Goal: Task Accomplishment & Management: Manage account settings

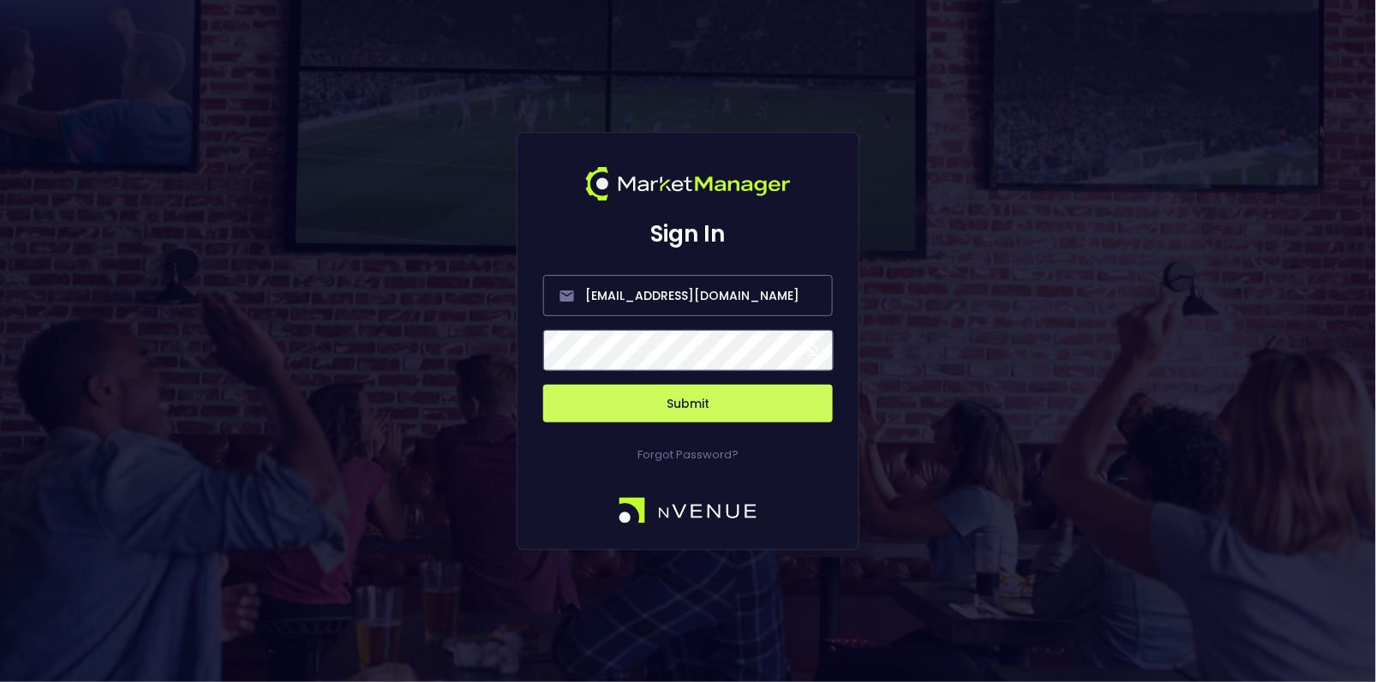
click at [689, 409] on button "Submit" at bounding box center [688, 404] width 290 height 38
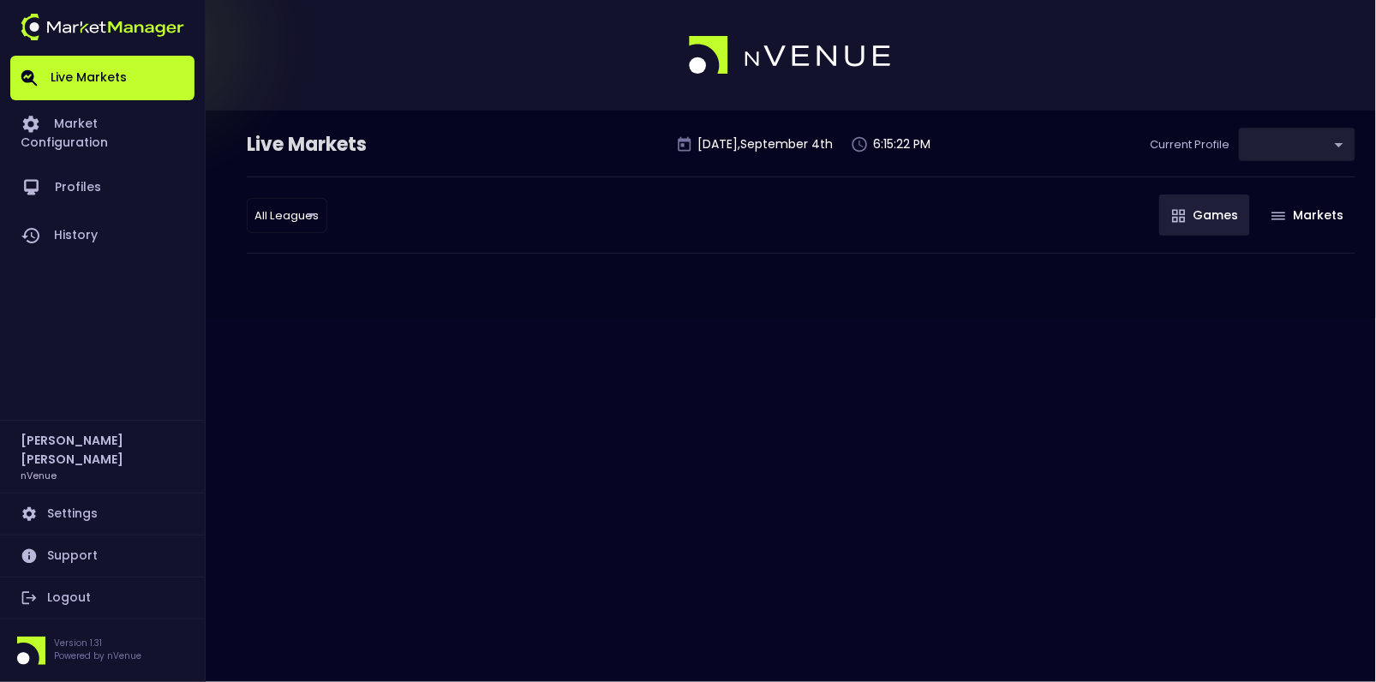
type input "9d8bad92-567c-44a6-ba12-e9bc101fa057"
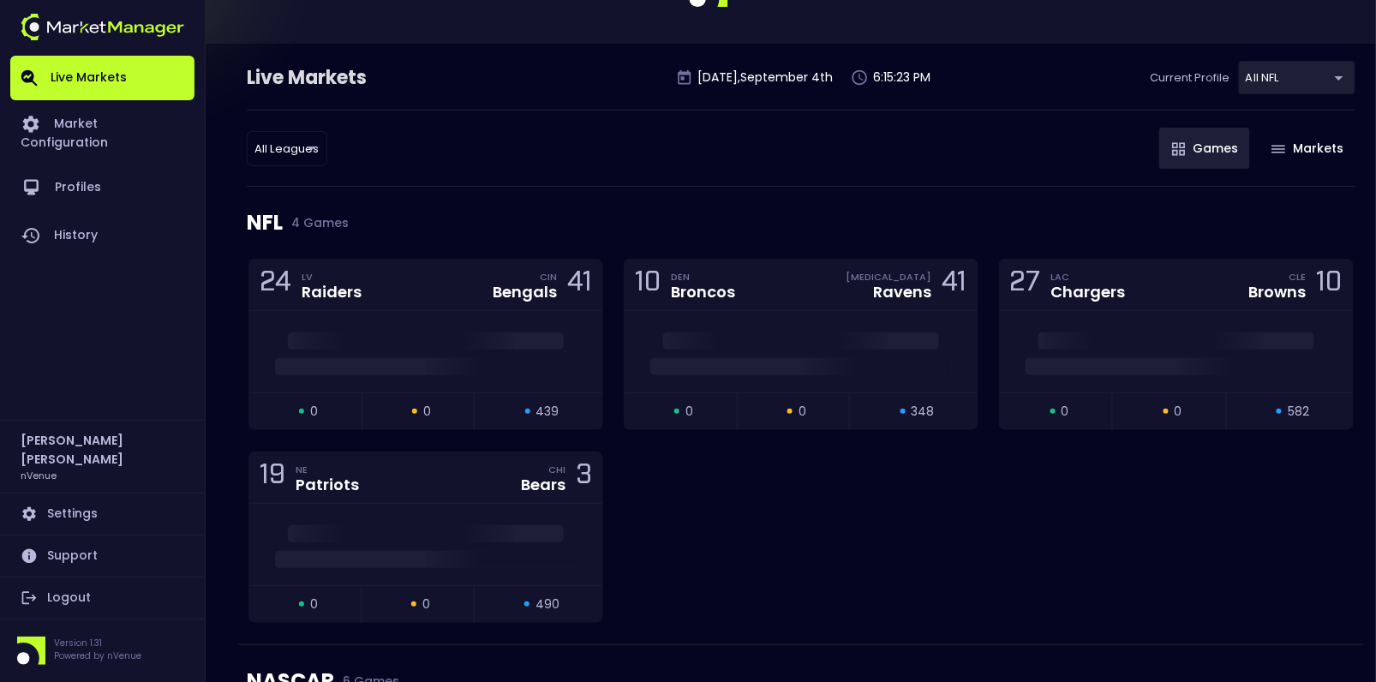
scroll to position [71, 0]
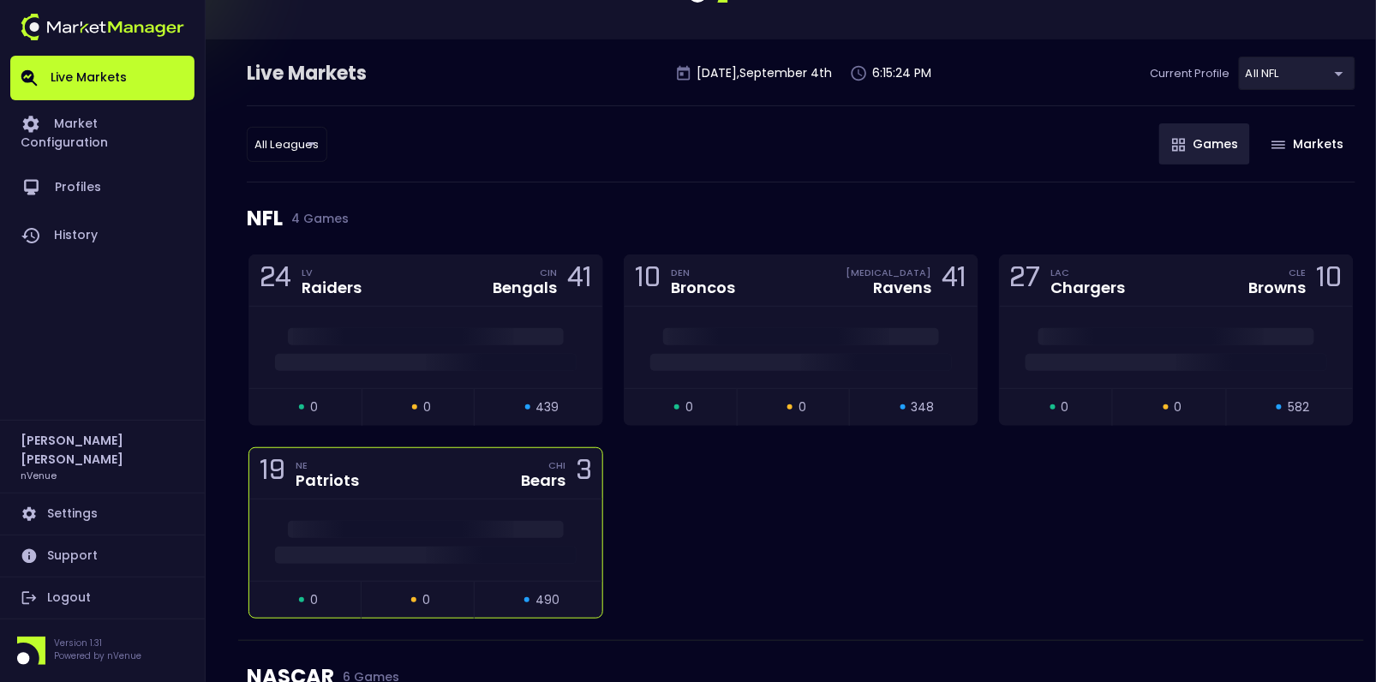
click at [327, 500] on div at bounding box center [425, 540] width 353 height 81
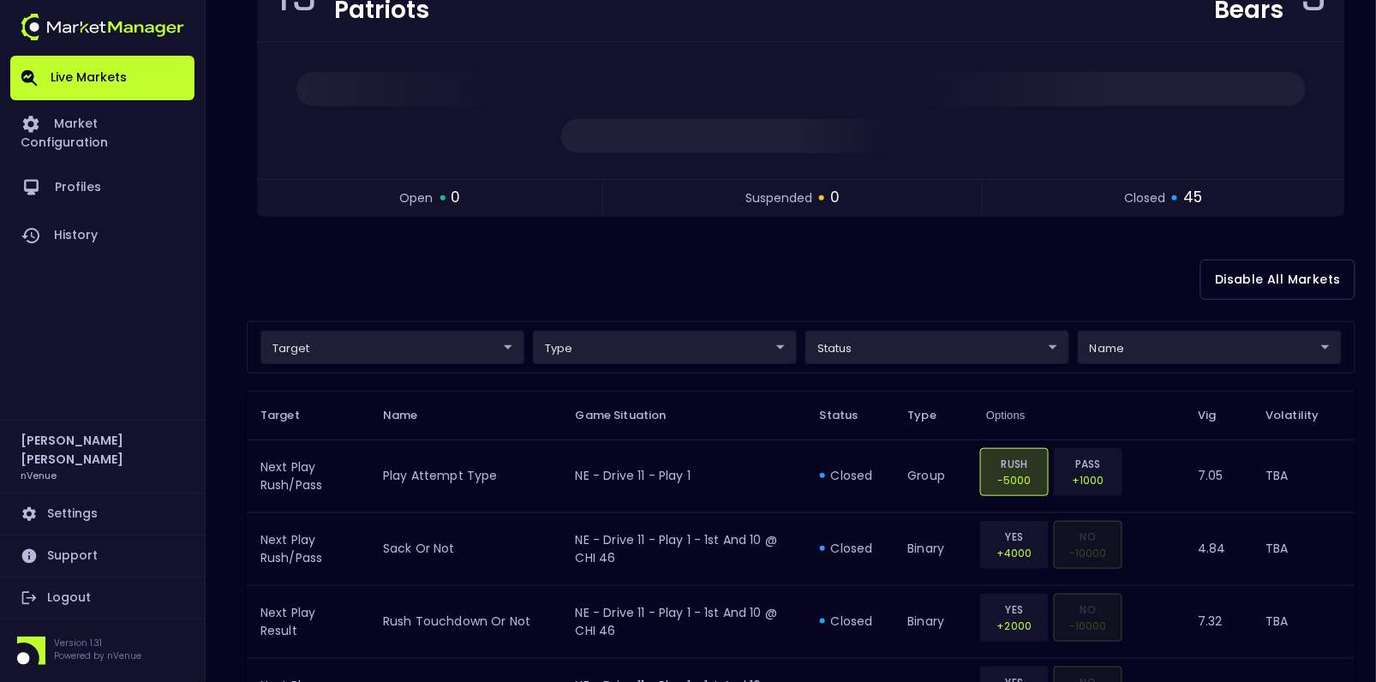
scroll to position [0, 0]
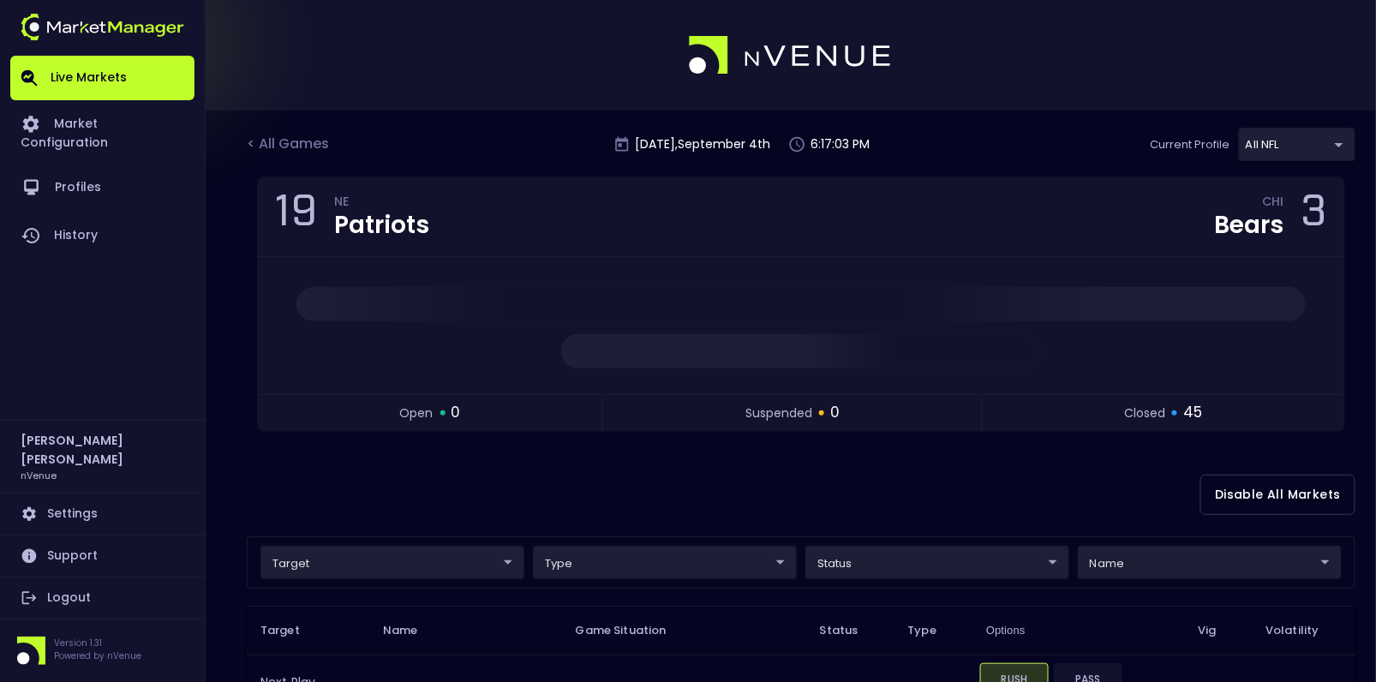
click at [339, 542] on div "target ​ ​ type ​ ​ status ​ ​ name ​ ​" at bounding box center [801, 562] width 1109 height 52
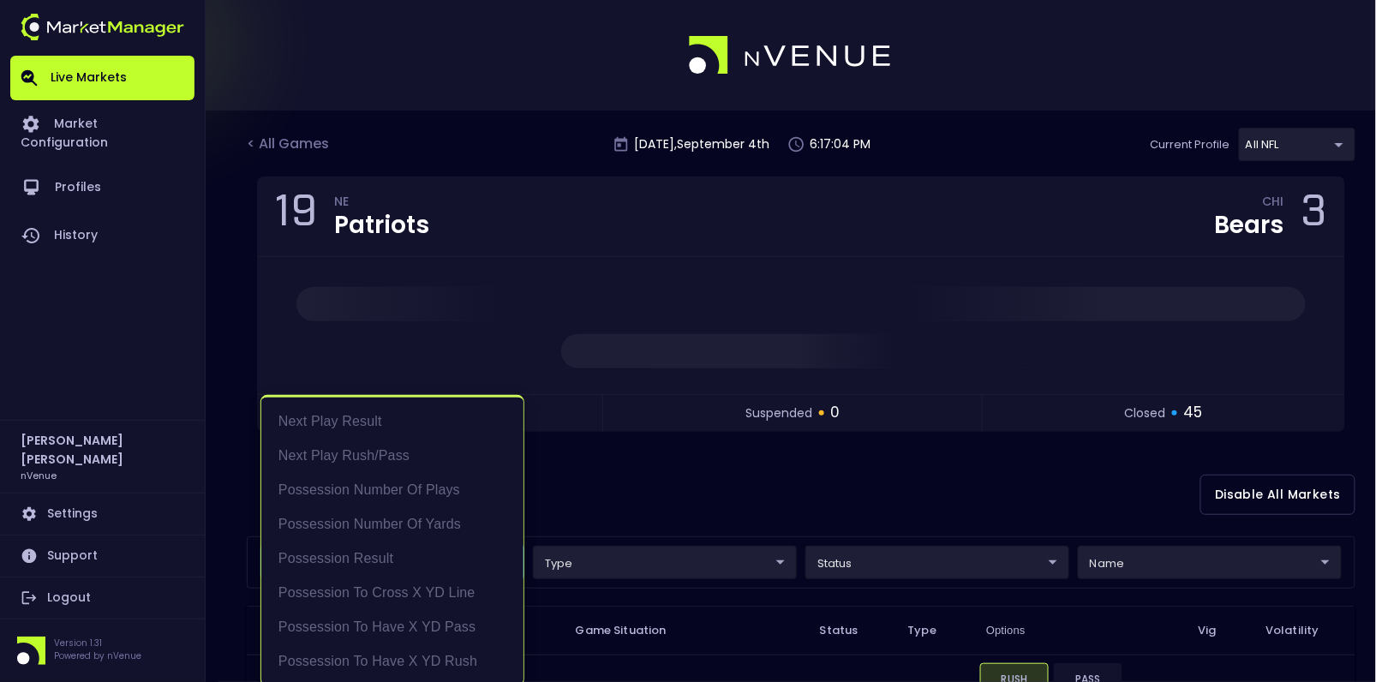
scroll to position [3, 0]
click at [361, 446] on li "Next Play Rush/Pass" at bounding box center [392, 453] width 262 height 34
type input "Next Play Rush/Pass"
click at [649, 496] on div at bounding box center [688, 341] width 1376 height 682
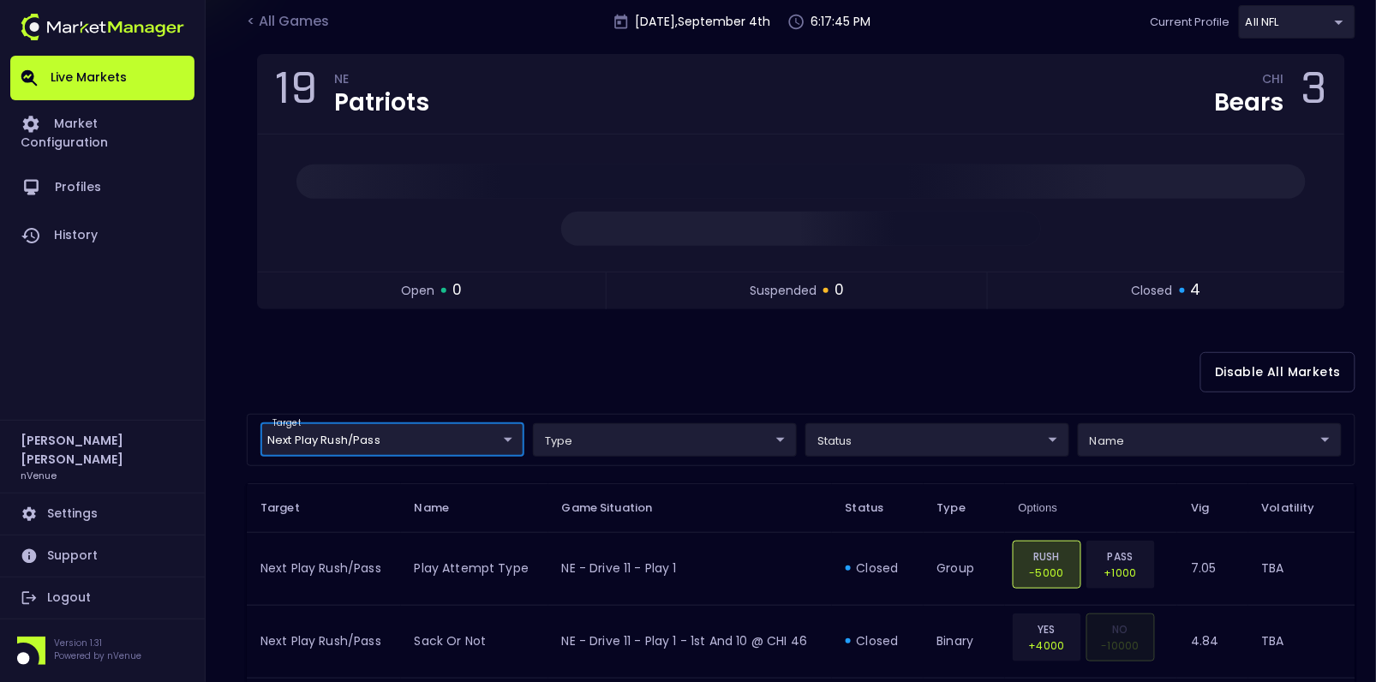
scroll to position [0, 0]
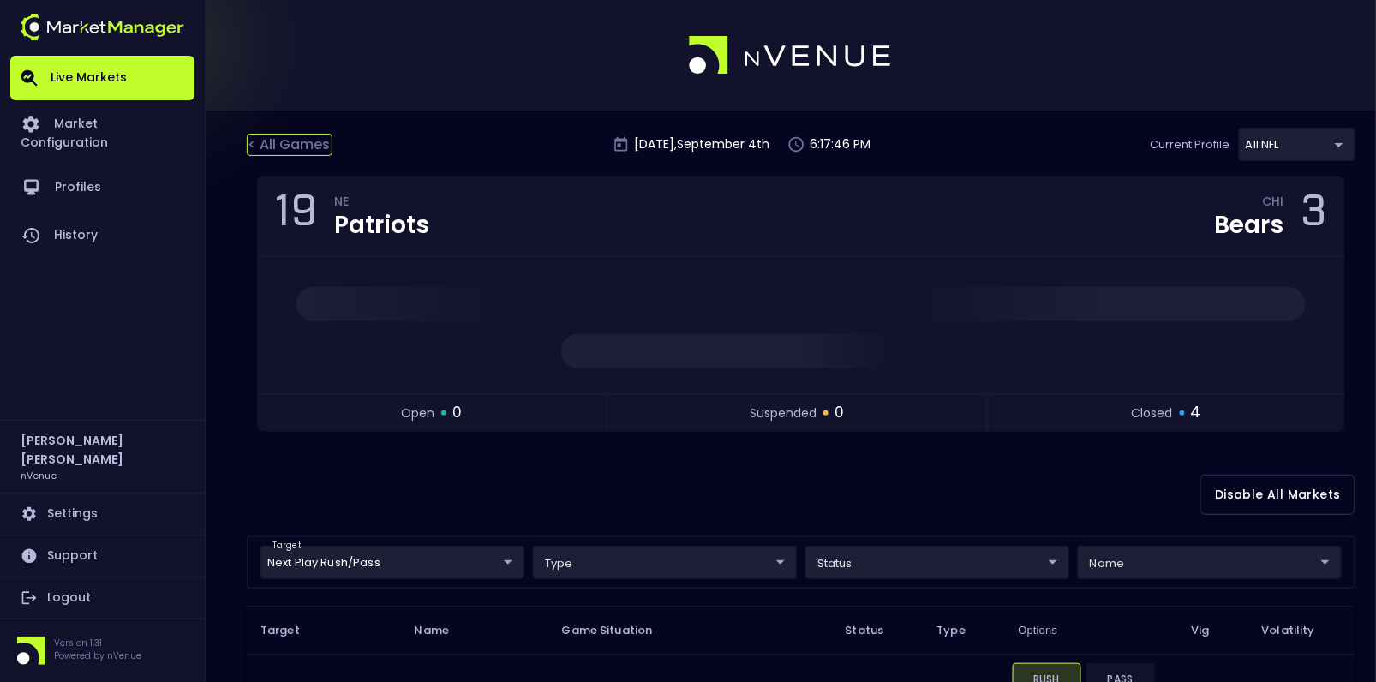
click at [304, 148] on div "< All Games" at bounding box center [290, 145] width 86 height 22
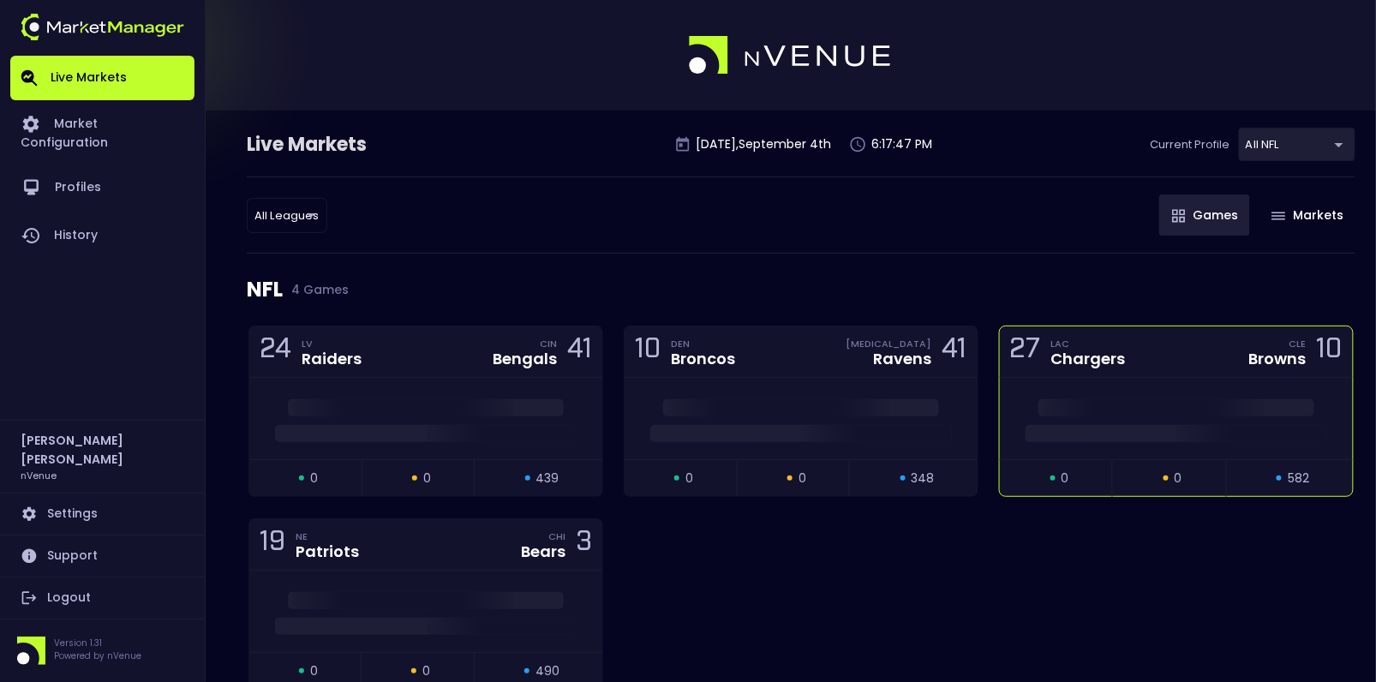
click at [1205, 428] on span at bounding box center [1177, 433] width 302 height 17
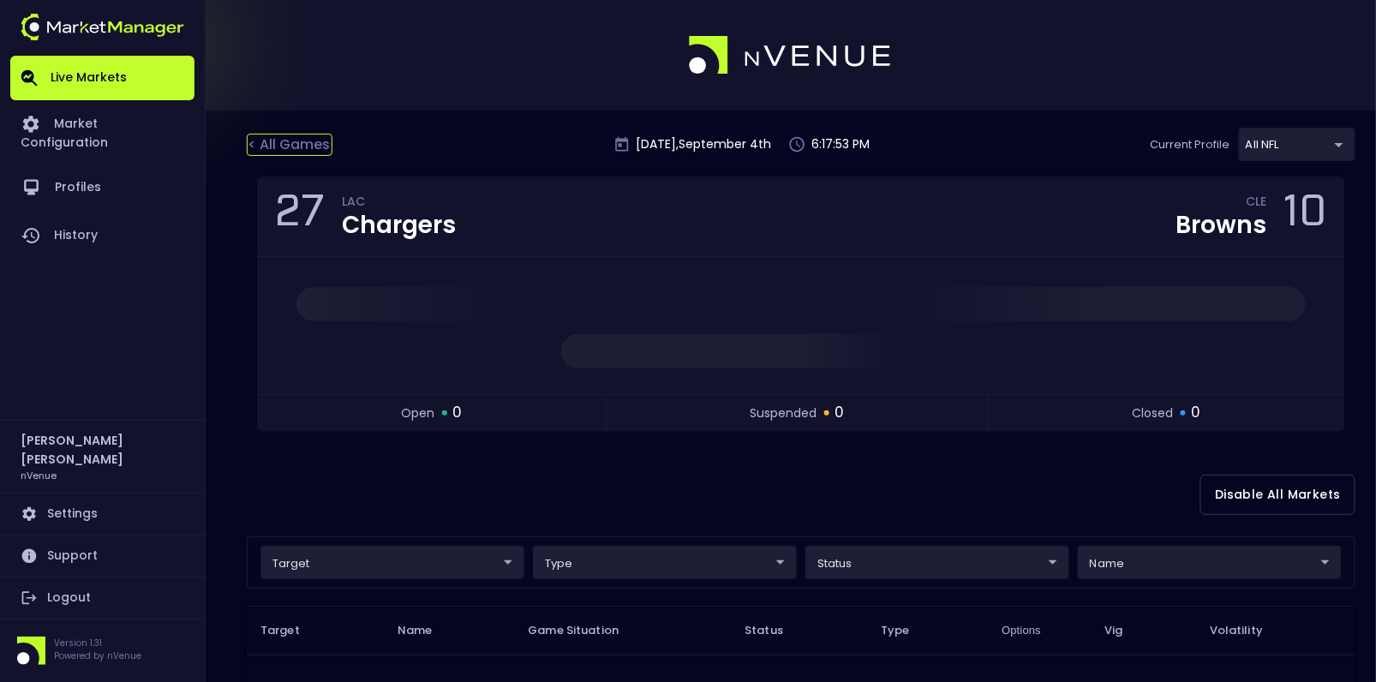
click at [302, 142] on div "< All Games" at bounding box center [290, 145] width 86 height 22
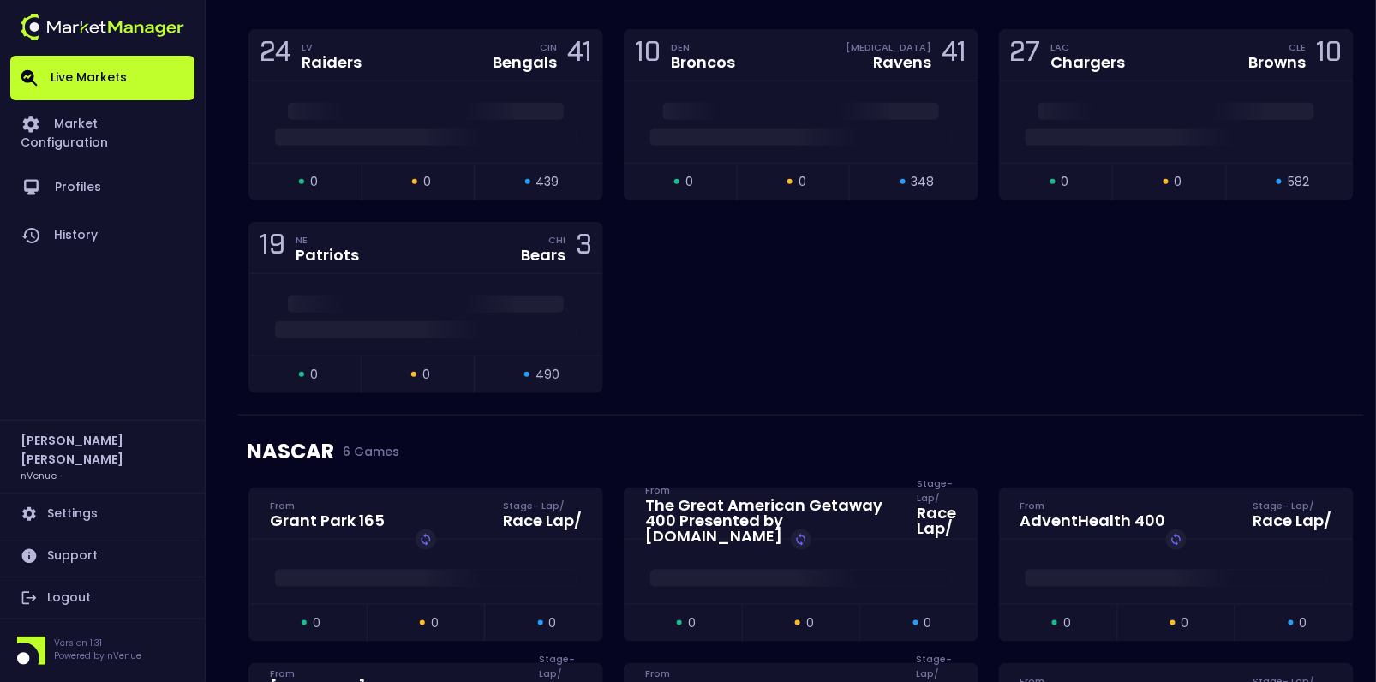
scroll to position [306, 0]
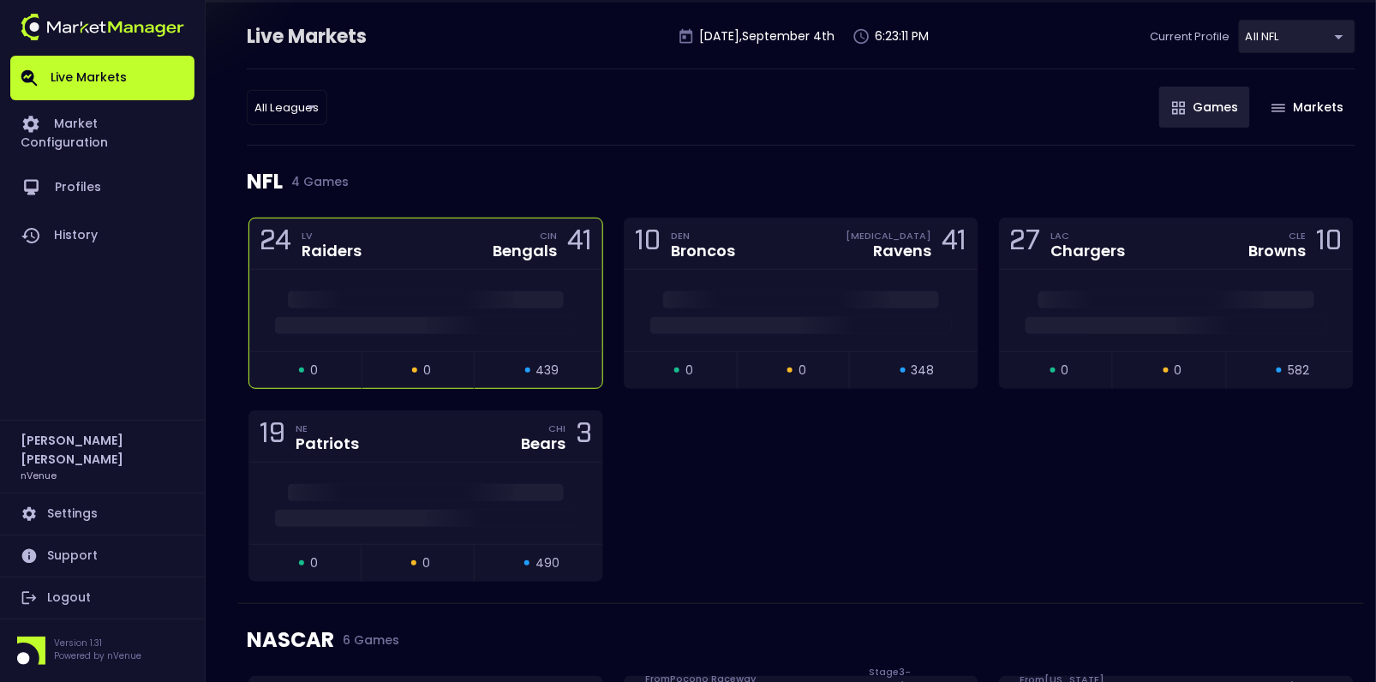
scroll to position [169, 0]
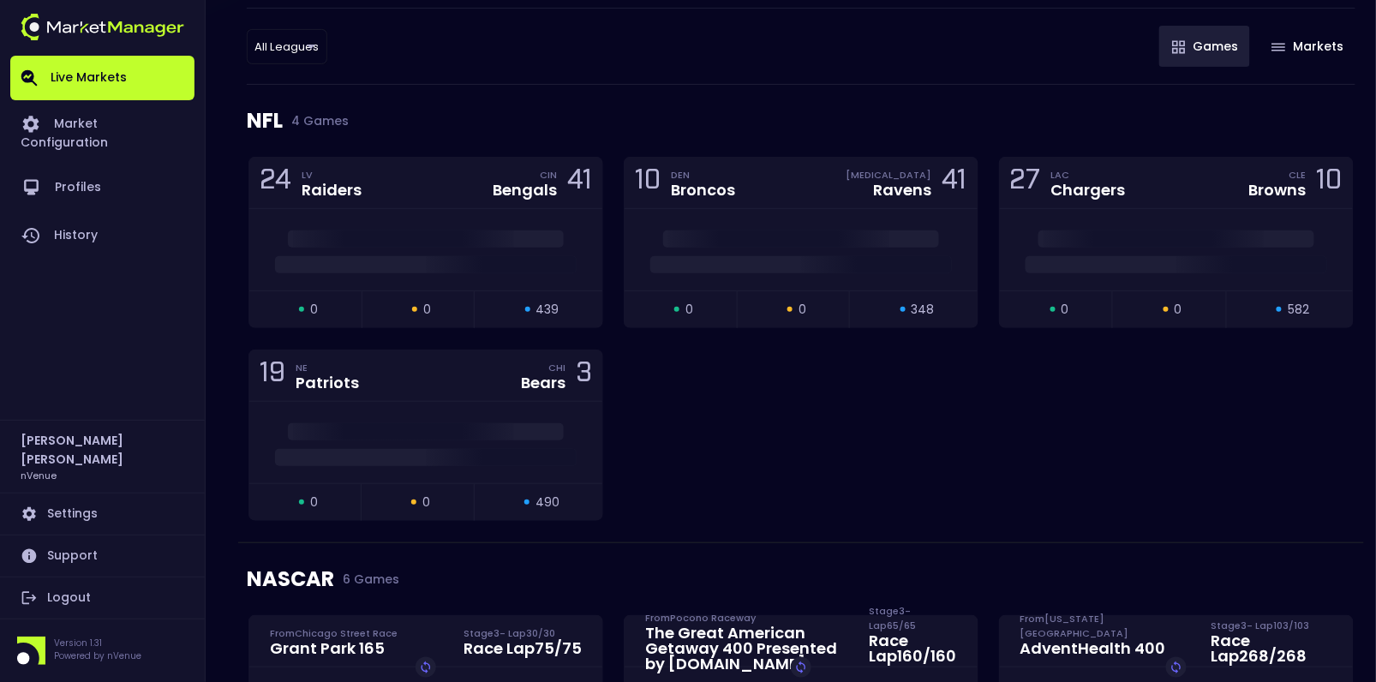
click at [398, 76] on div "All Leagues all leagues ​ Games Markets" at bounding box center [801, 46] width 1109 height 77
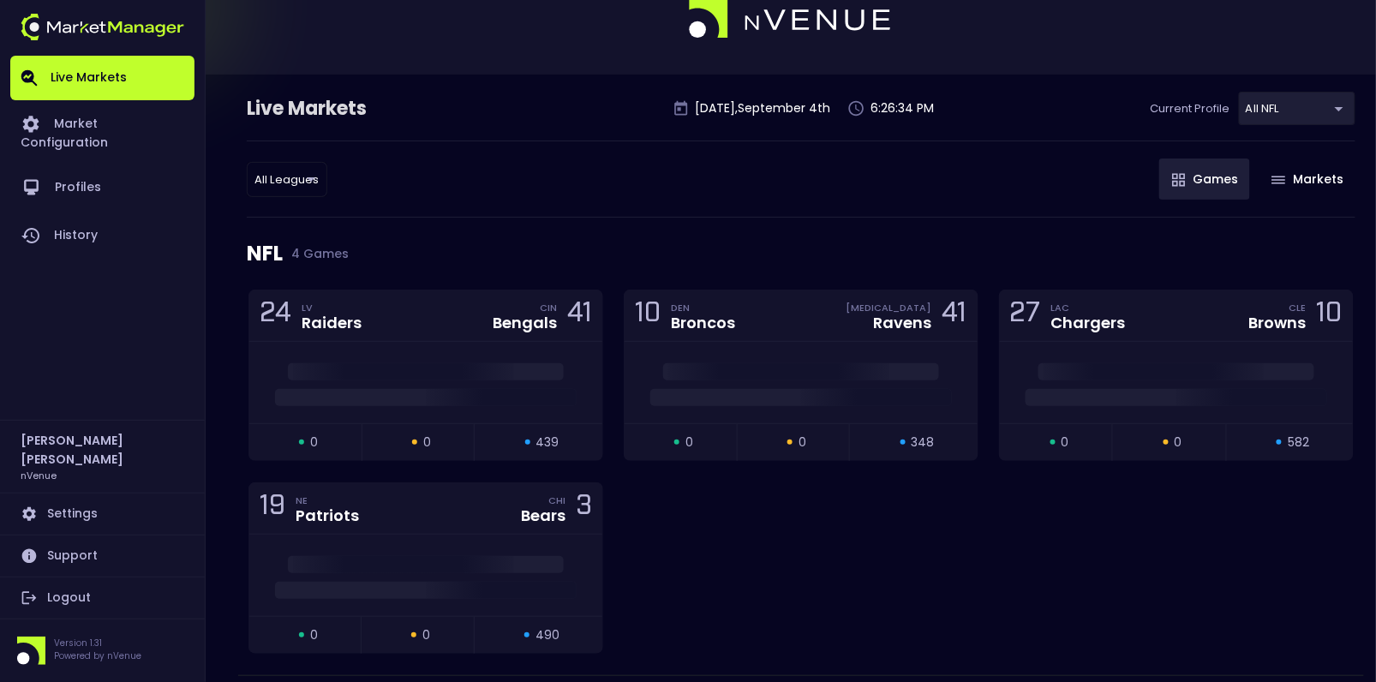
scroll to position [0, 0]
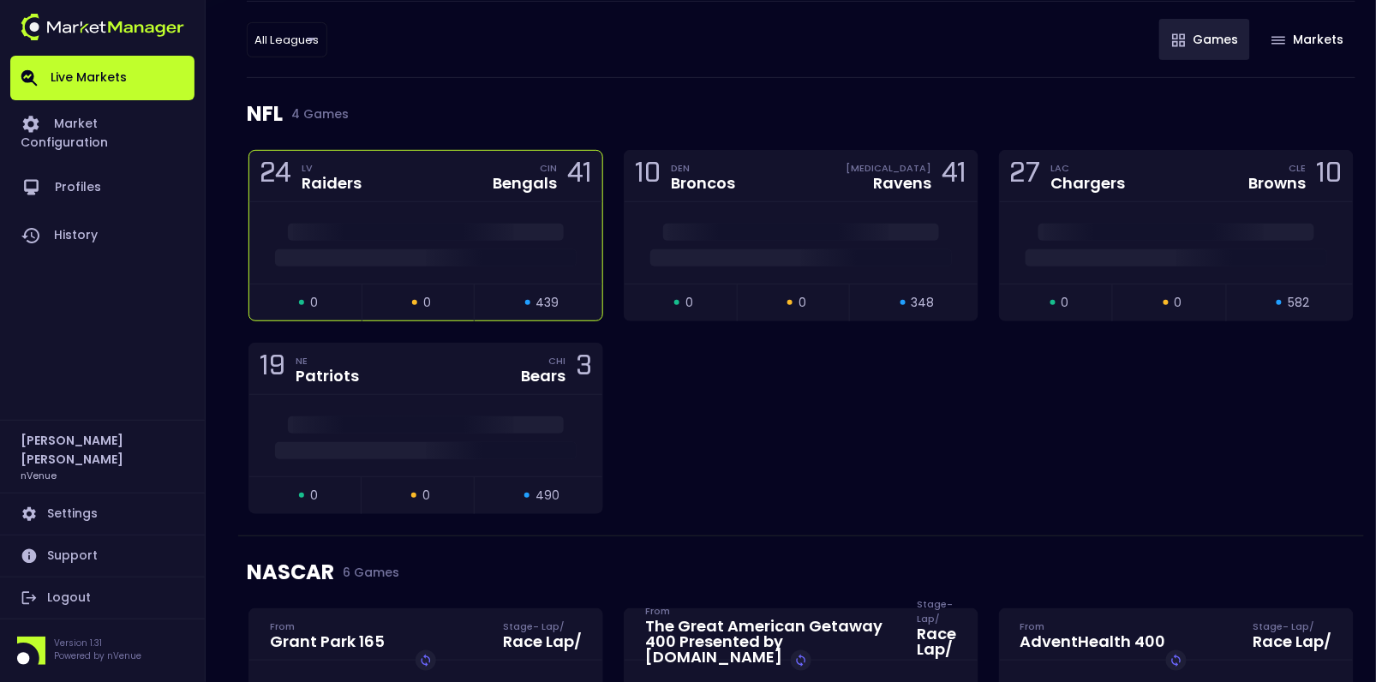
scroll to position [183, 0]
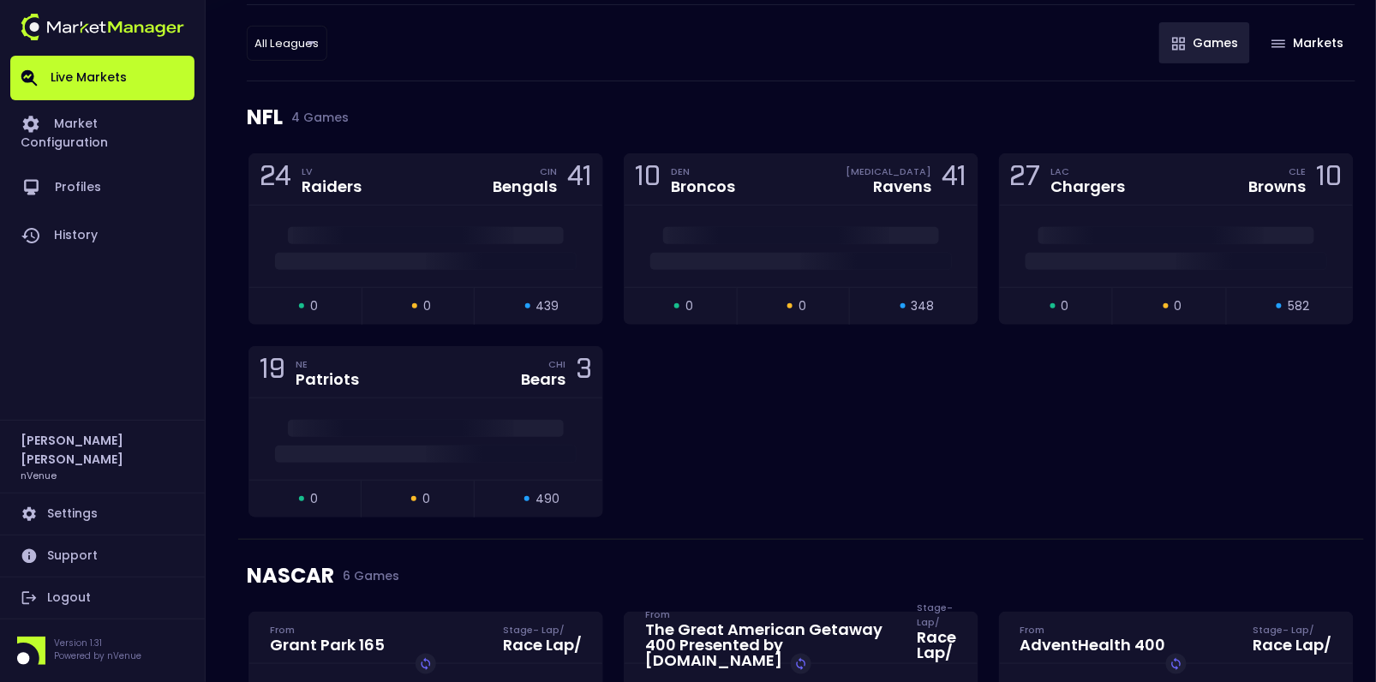
scroll to position [183, 0]
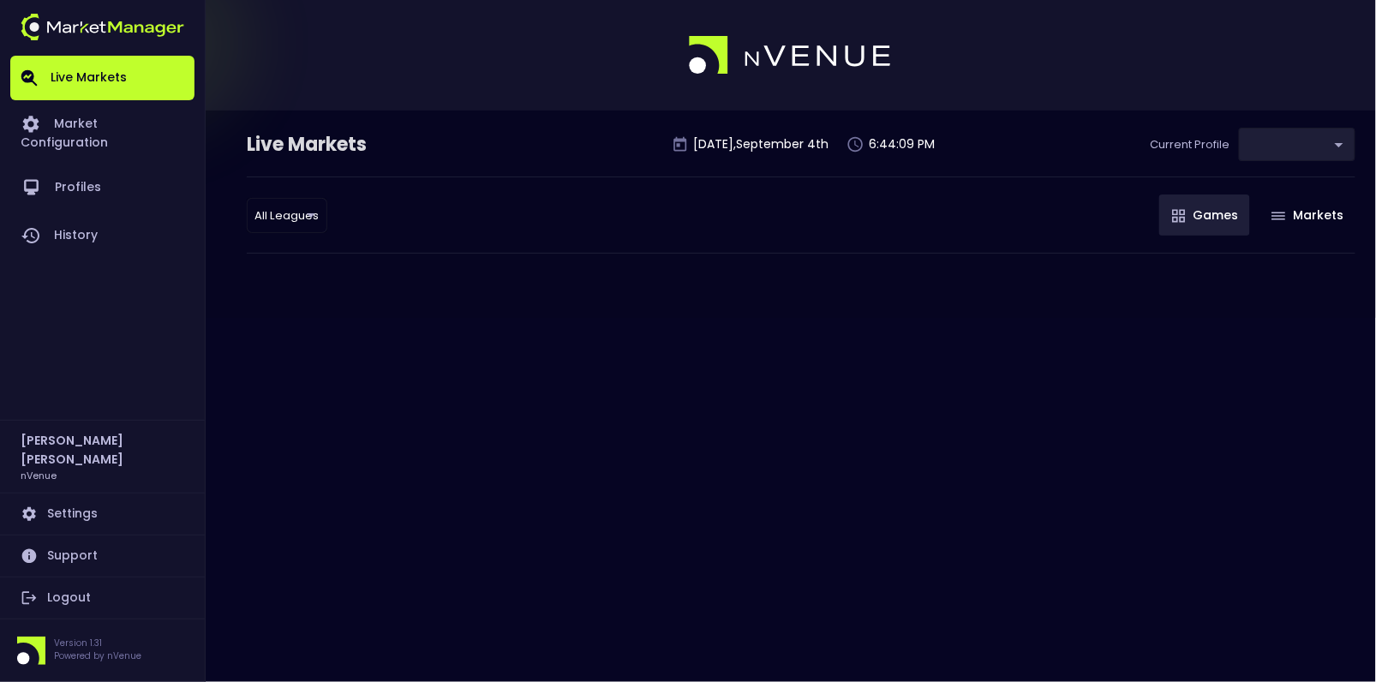
type input "9d8bad92-567c-44a6-ba12-e9bc101fa057"
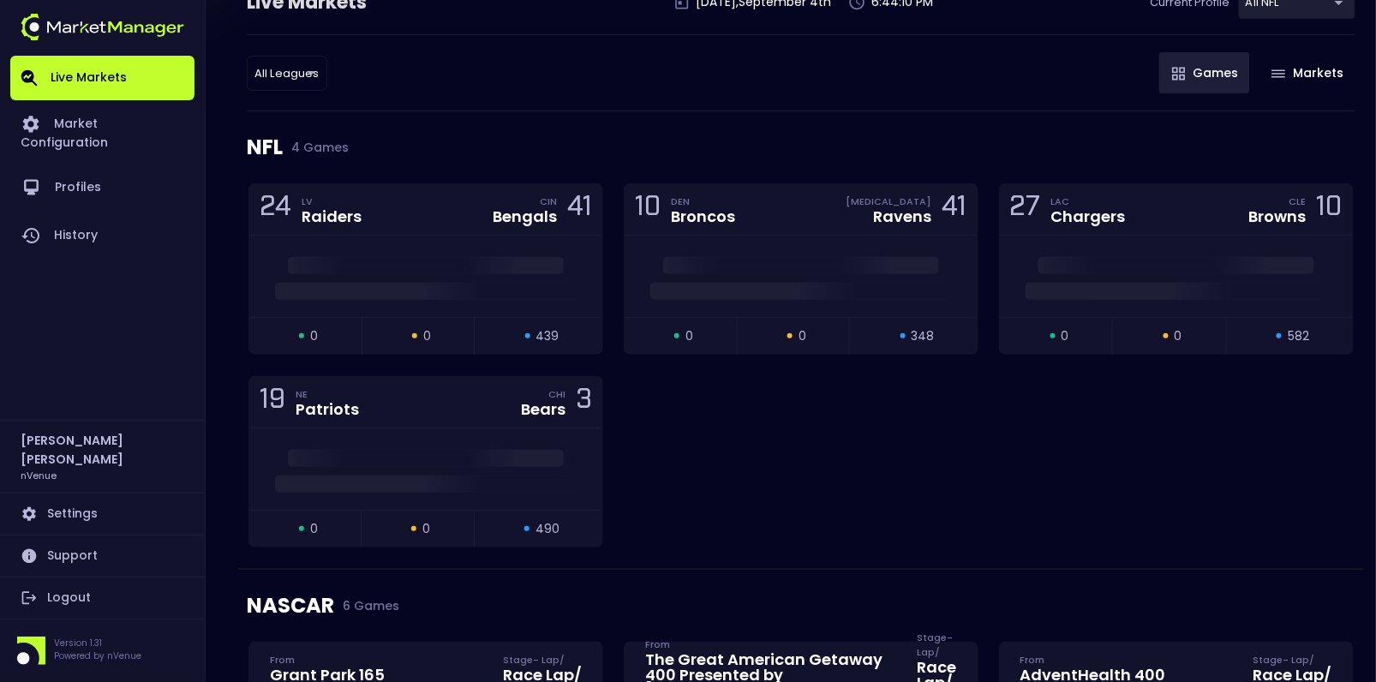
scroll to position [150, 0]
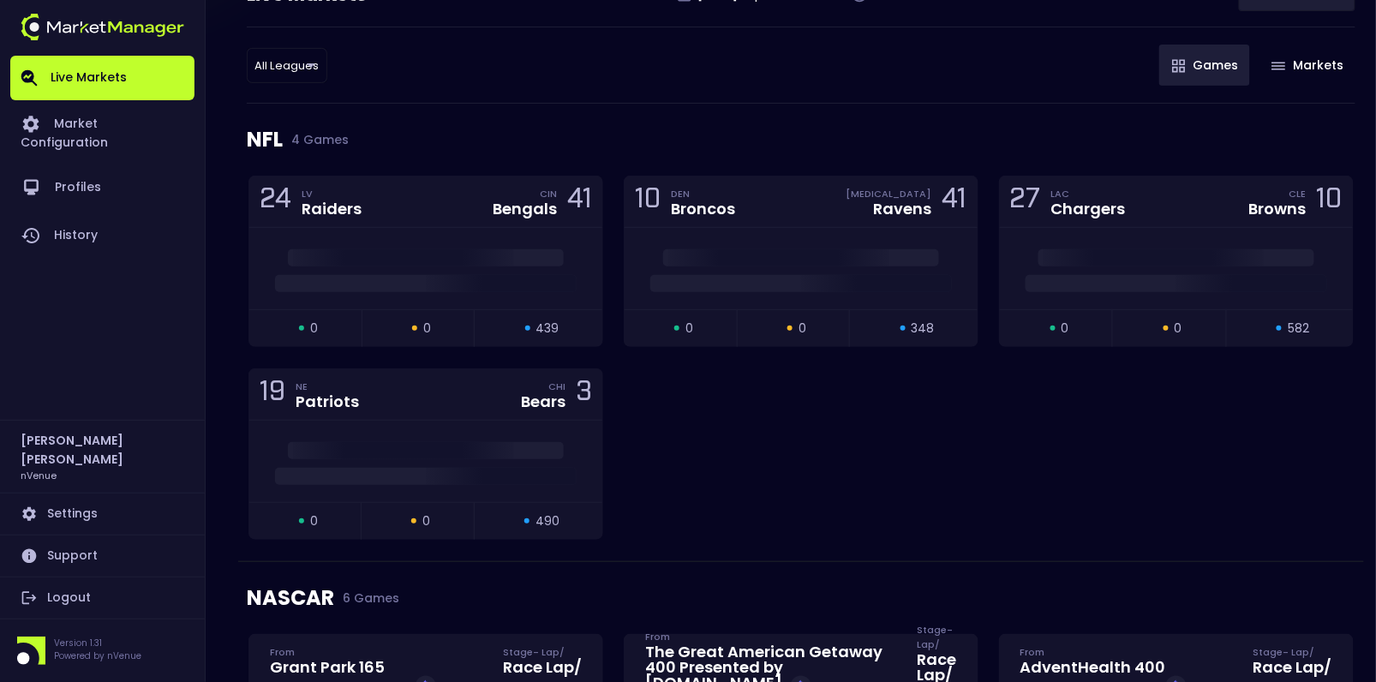
click at [71, 596] on link "Logout" at bounding box center [102, 597] width 184 height 41
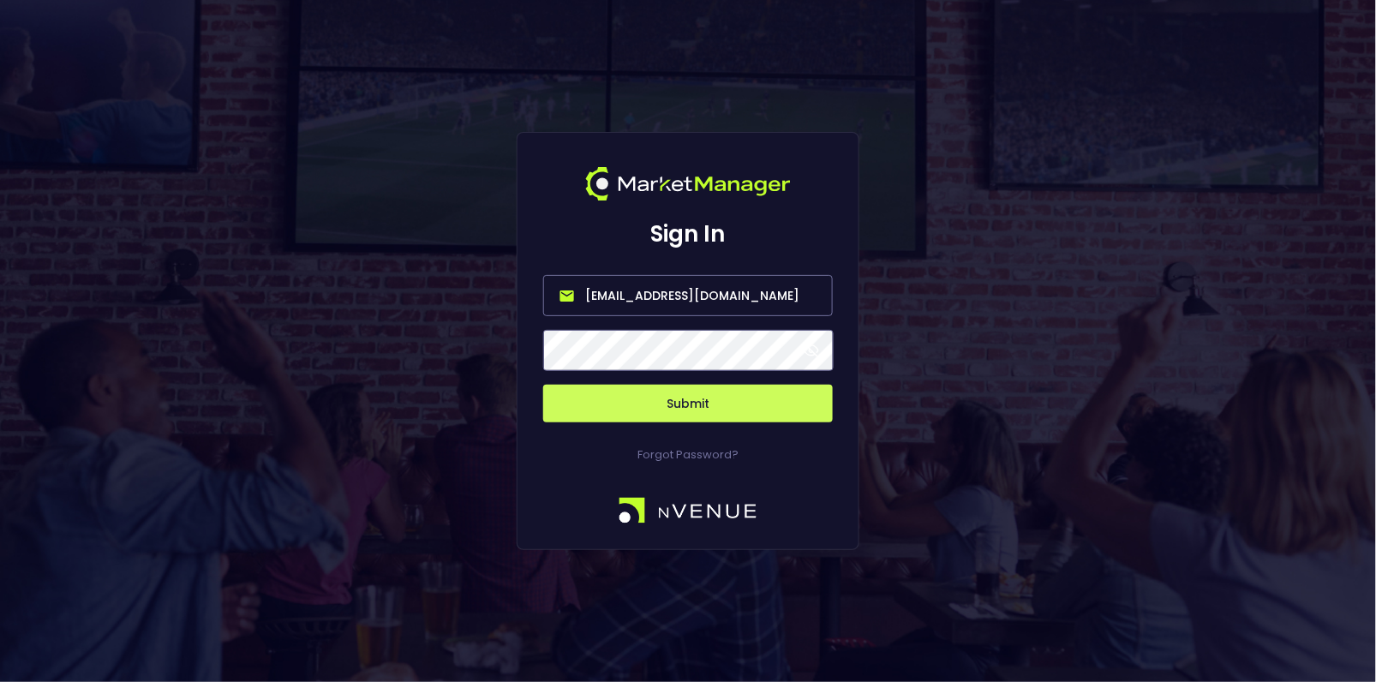
click at [637, 290] on input "[EMAIL_ADDRESS][DOMAIN_NAME]" at bounding box center [688, 295] width 290 height 41
click at [637, 290] on input "hayden@nvenue.com" at bounding box center [688, 295] width 290 height 41
type input "nvenue@nvenuebetradar.com"
click at [688, 414] on button "Submit" at bounding box center [688, 404] width 290 height 38
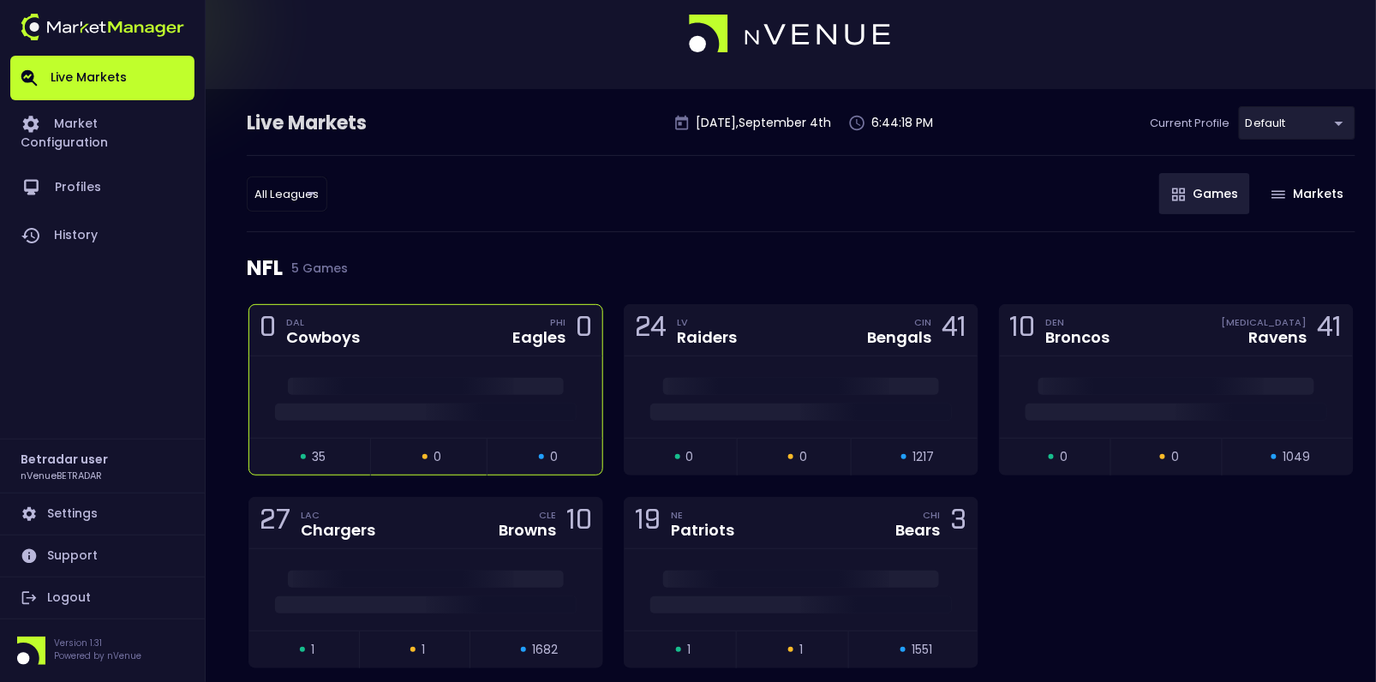
scroll to position [23, 0]
click at [356, 383] on span at bounding box center [426, 384] width 276 height 17
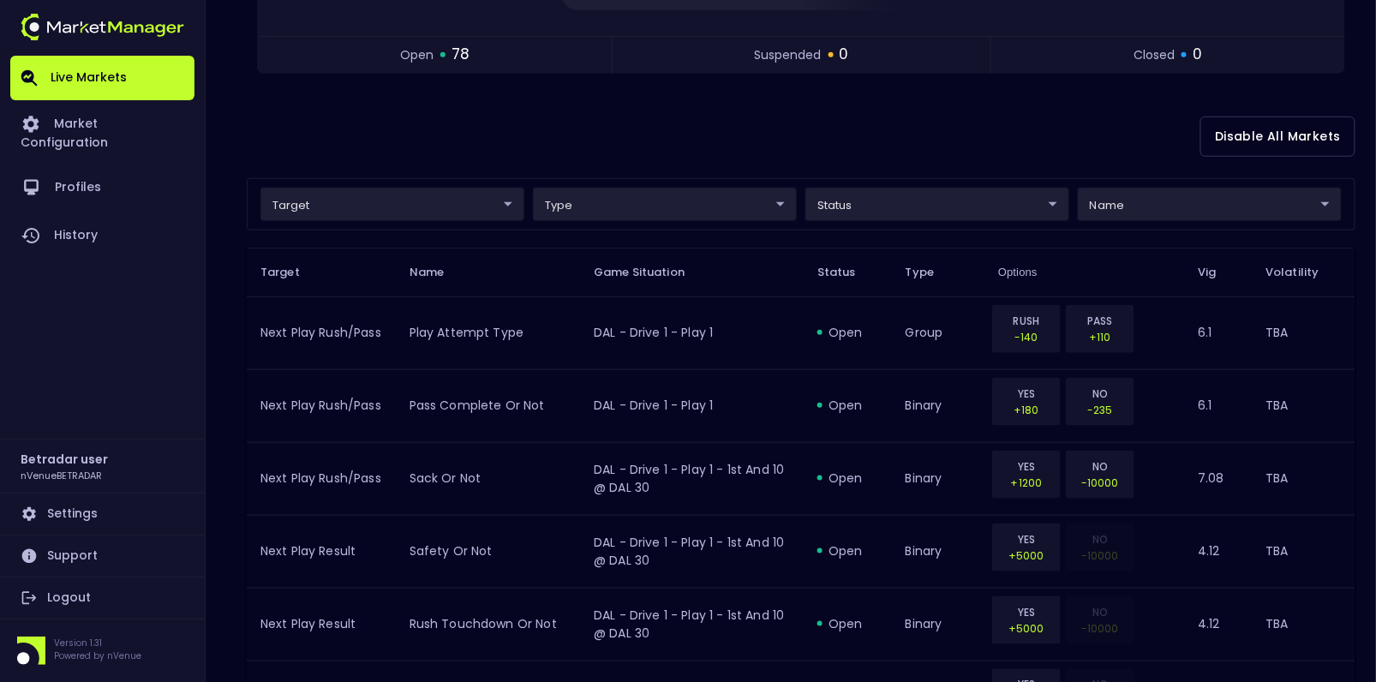
scroll to position [458, 0]
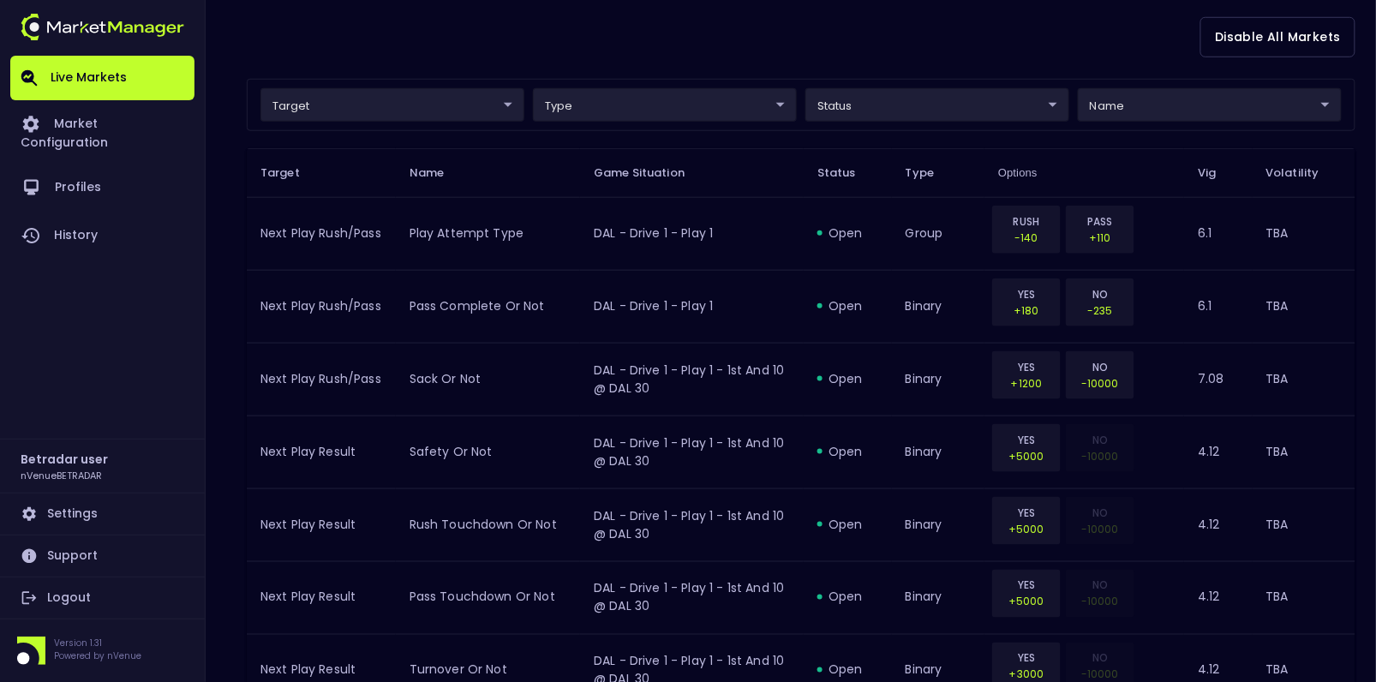
click at [72, 601] on link "Logout" at bounding box center [102, 597] width 184 height 41
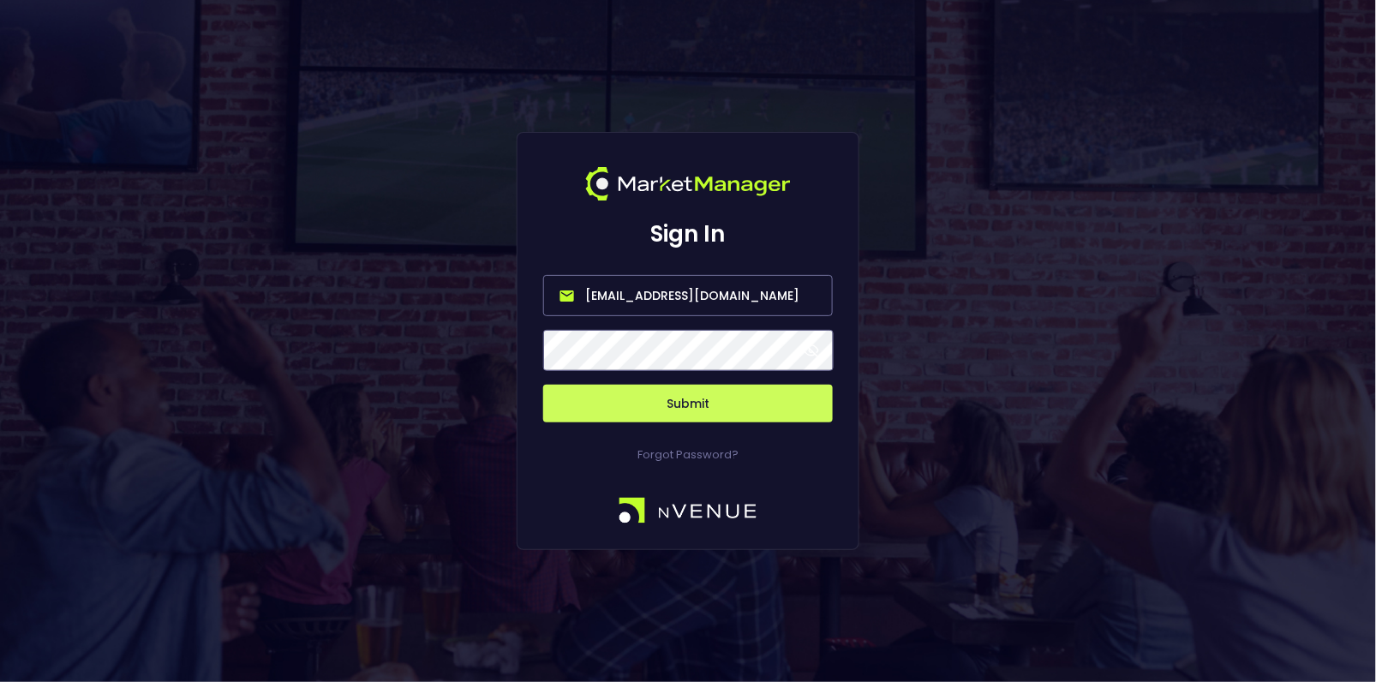
click at [609, 301] on input "nvenue@nvenuebetradar.com" at bounding box center [688, 295] width 290 height 41
type input "hayden@nvenue.com"
click at [708, 393] on button "Submit" at bounding box center [688, 404] width 290 height 38
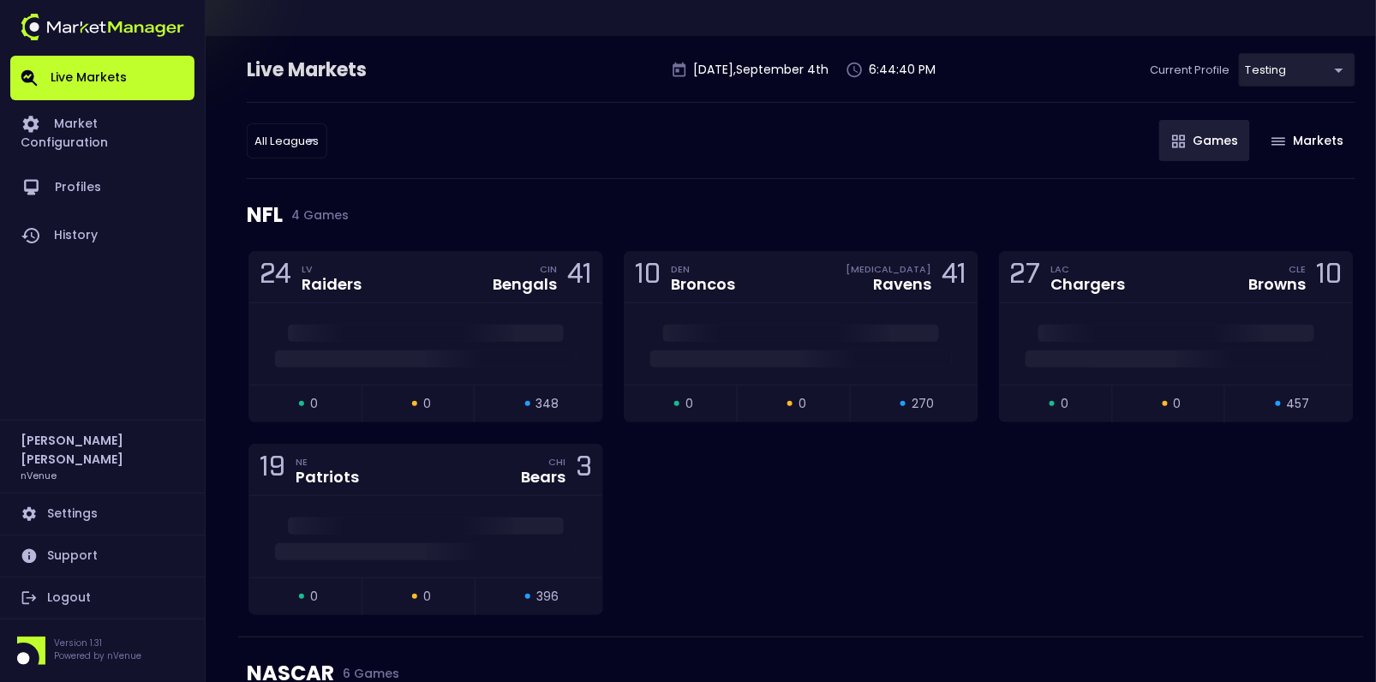
scroll to position [81, 0]
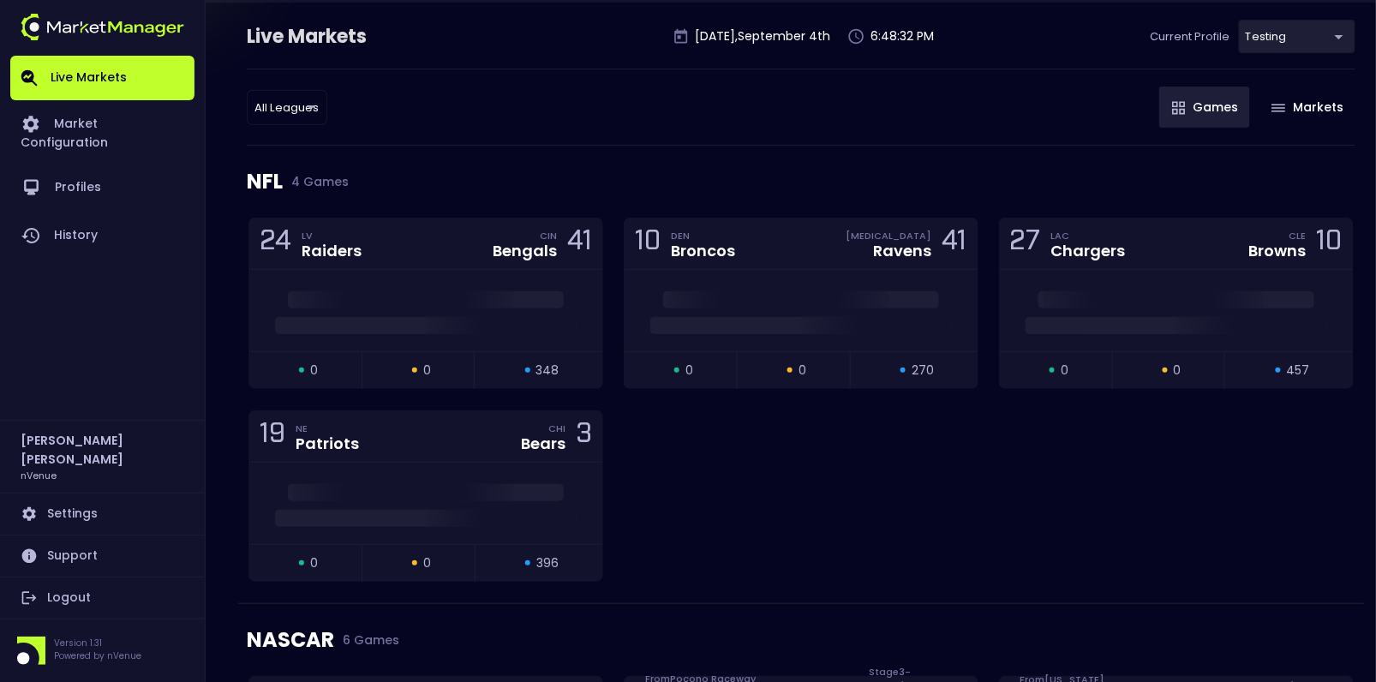
scroll to position [110, 0]
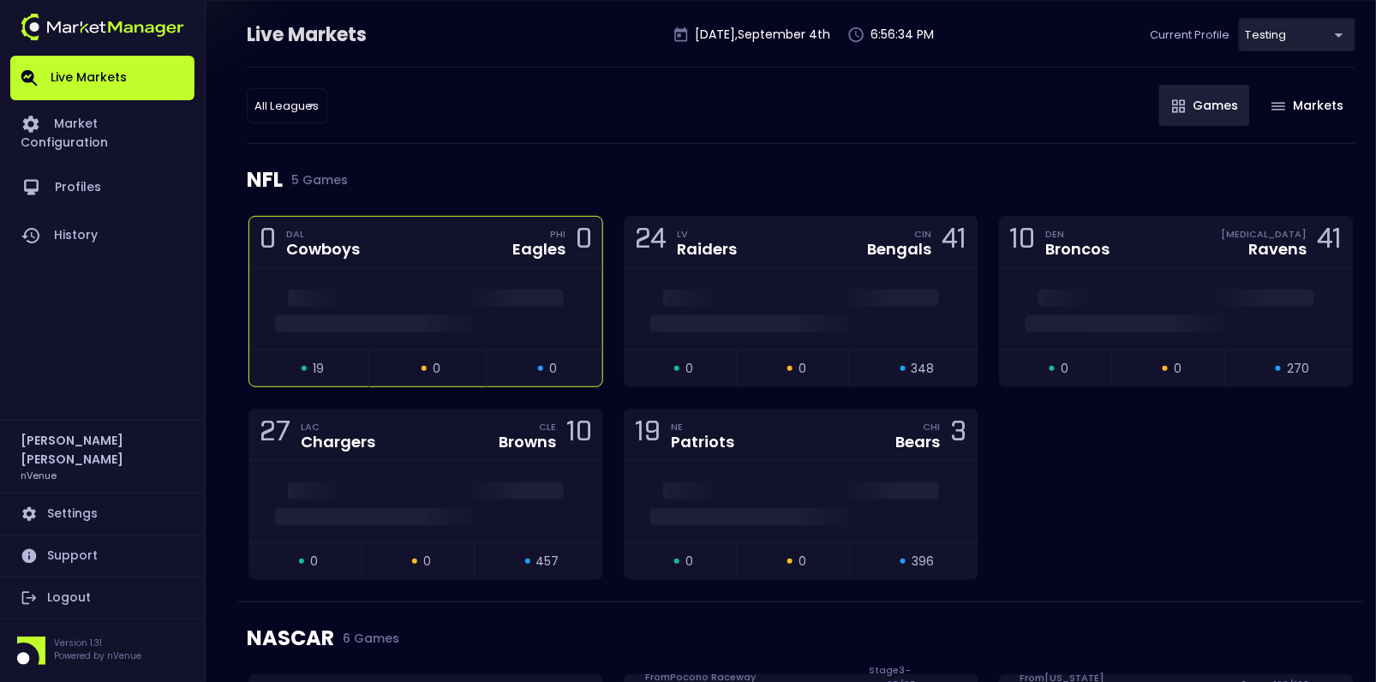
click at [476, 258] on div "0 DAL Cowboys PHI Eagles 0" at bounding box center [425, 242] width 353 height 51
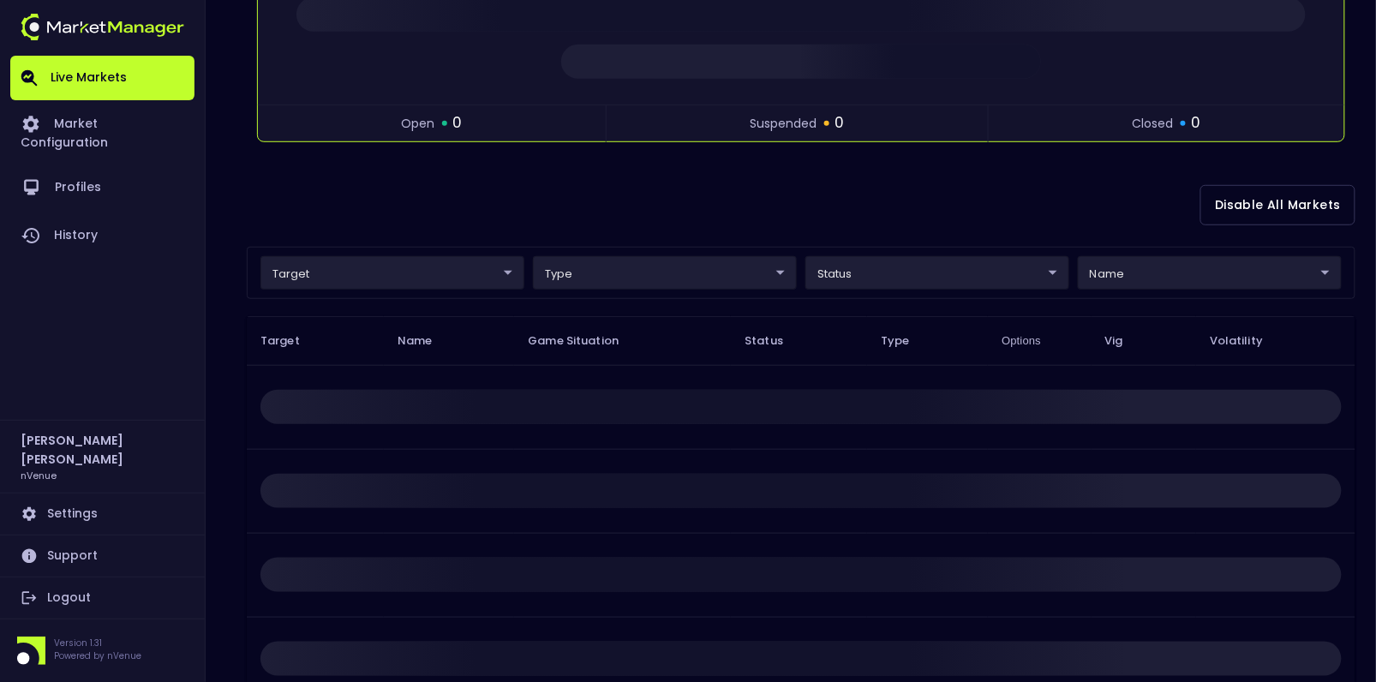
scroll to position [391, 0]
